Goal: Information Seeking & Learning: Learn about a topic

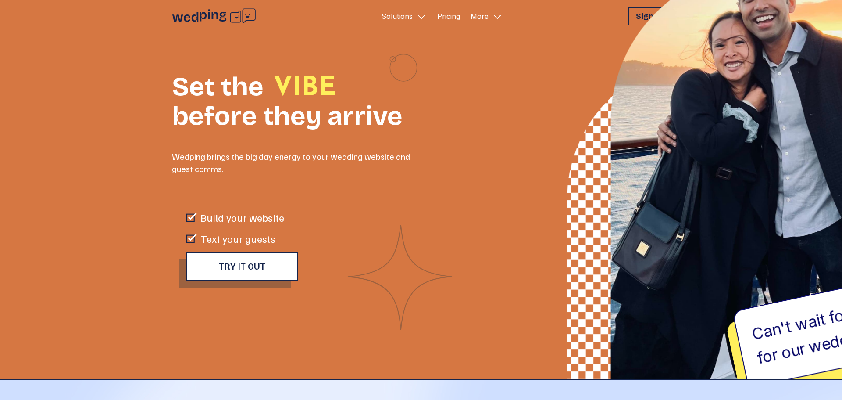
click at [416, 16] on icon "Primary Navigation" at bounding box center [421, 16] width 11 height 11
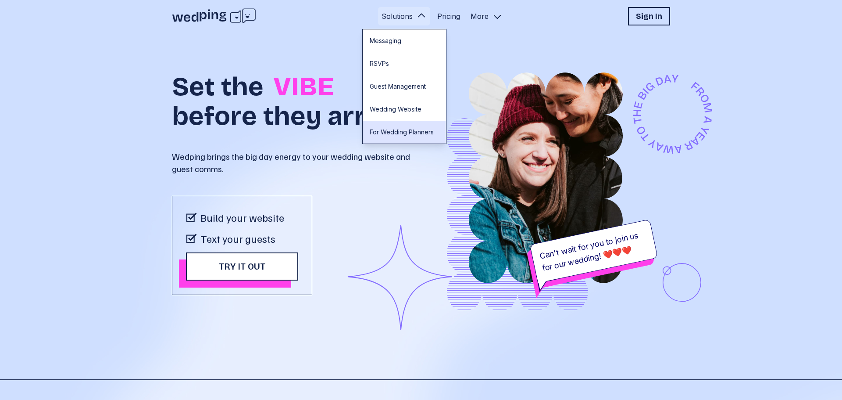
click at [433, 132] on link "For Wedding Planners" at bounding box center [404, 132] width 83 height 23
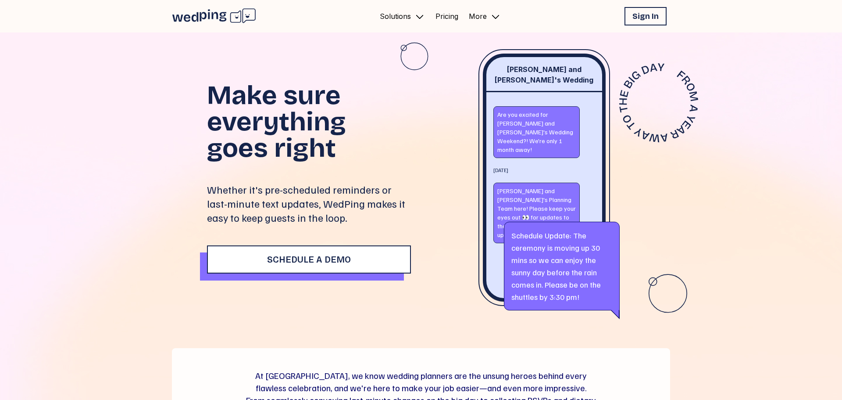
click at [491, 15] on icon "Primary Navigation" at bounding box center [495, 16] width 11 height 11
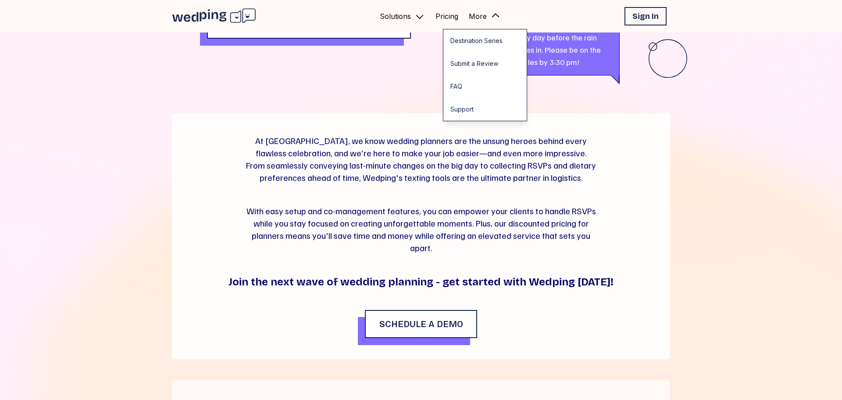
scroll to position [219, 0]
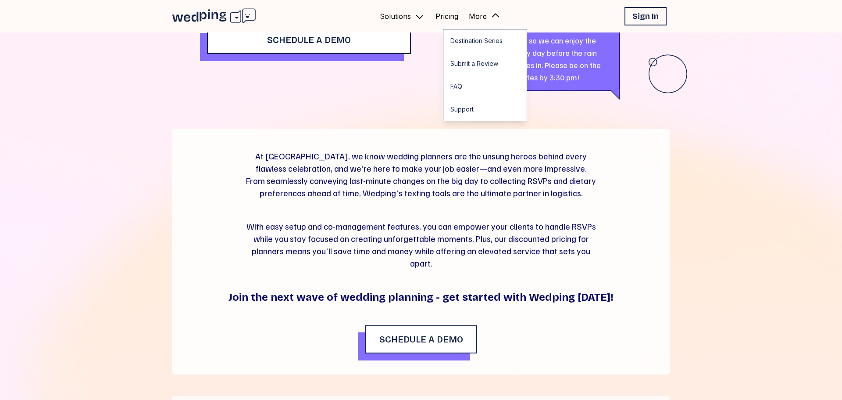
click at [202, 187] on div "At [GEOGRAPHIC_DATA], we know wedding planners are the unsung heroes behind eve…" at bounding box center [421, 252] width 498 height 246
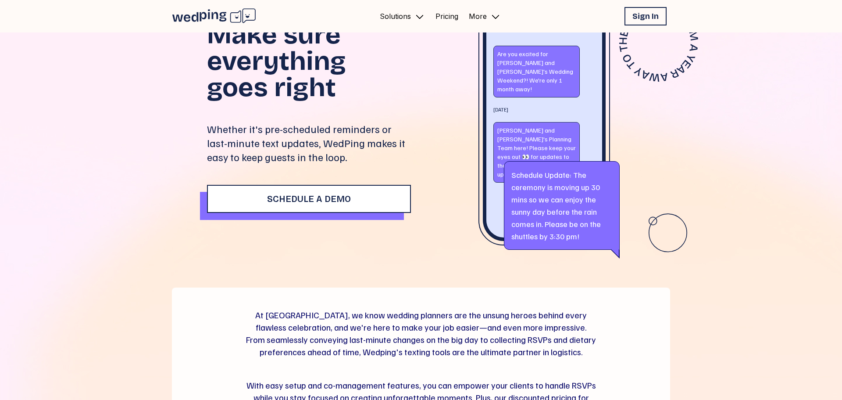
scroll to position [0, 0]
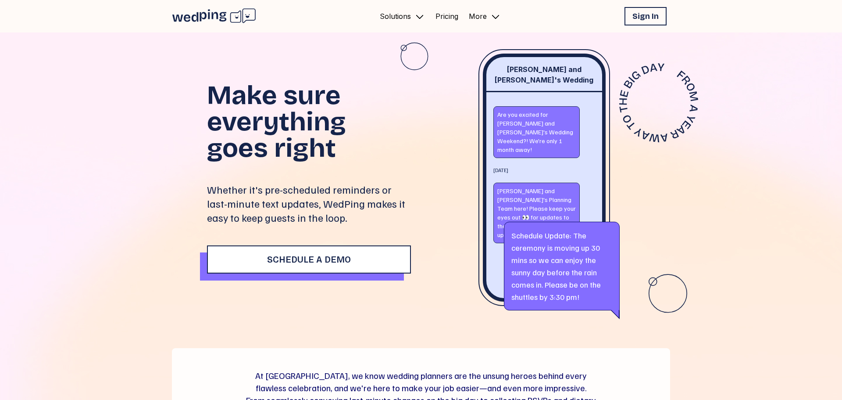
click at [206, 13] on icon at bounding box center [214, 16] width 84 height 16
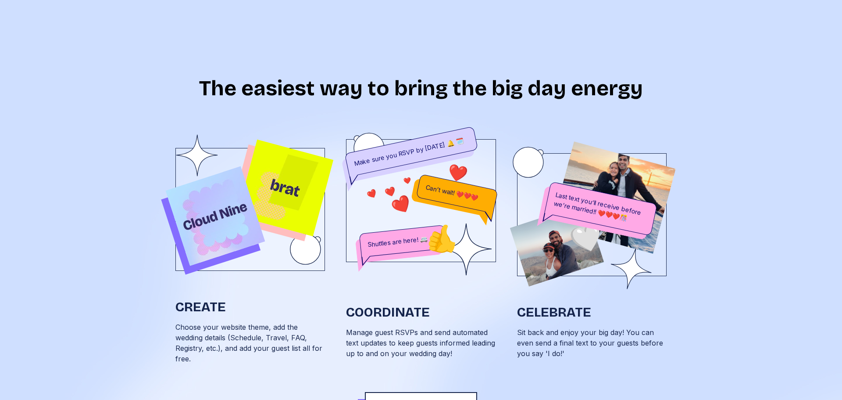
scroll to position [419, 0]
